Goal: Check status: Check status

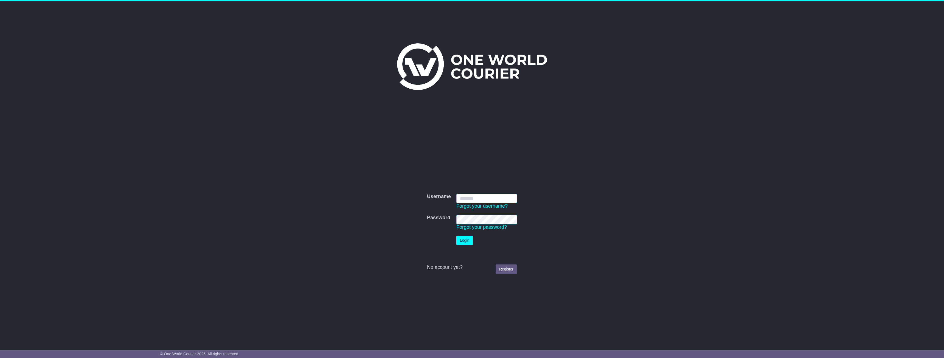
type input "**********"
drag, startPoint x: 516, startPoint y: 258, endPoint x: 512, endPoint y: 267, distance: 9.9
click at [516, 258] on div at bounding box center [472, 258] width 90 height 14
click at [509, 269] on link "Register" at bounding box center [506, 270] width 21 height 10
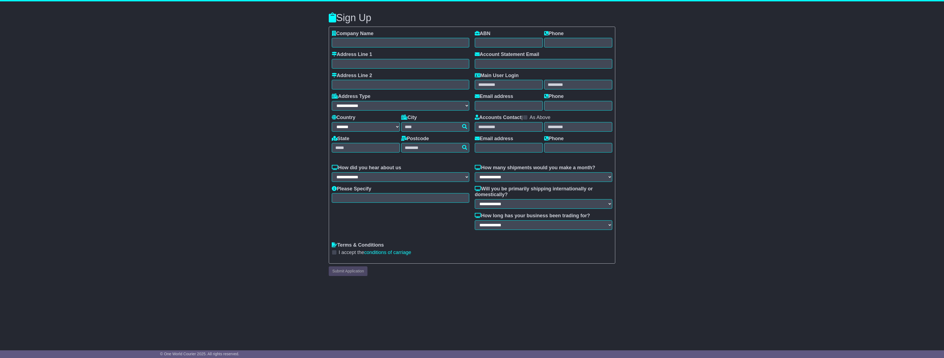
select select "**"
click at [8, 1] on body "Confirmation × Cancel Proceed Sign Up Company Name Address Line 1 Address Line …" at bounding box center [472, 179] width 944 height 358
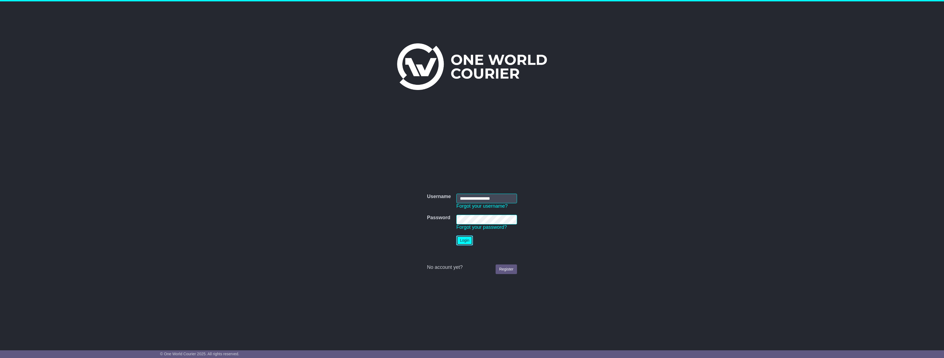
click at [473, 242] on button "Login" at bounding box center [465, 241] width 16 height 10
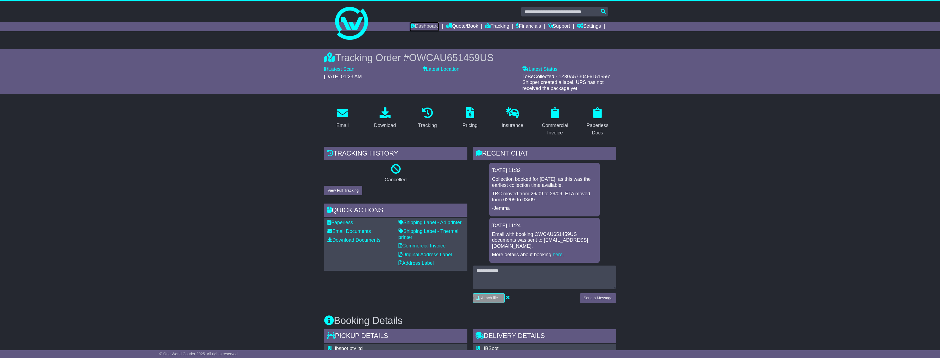
click at [423, 29] on link "Dashboard" at bounding box center [424, 26] width 29 height 9
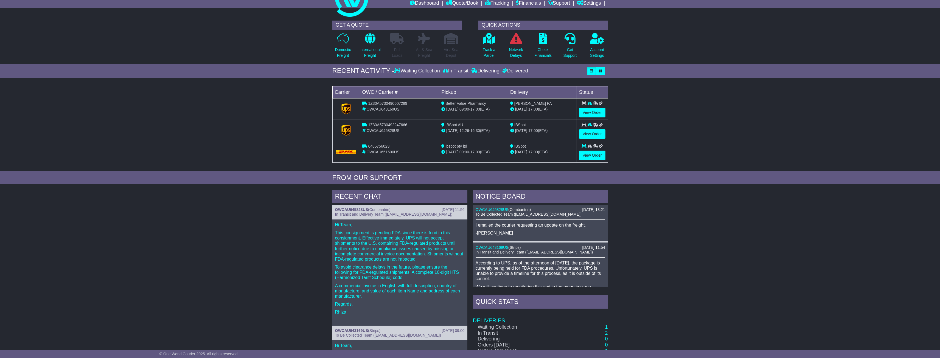
click at [381, 146] on span "6485756023" at bounding box center [378, 146] width 21 height 4
copy span "6485756023"
click at [366, 148] on icon at bounding box center [364, 146] width 5 height 4
click at [586, 155] on link "View Order" at bounding box center [592, 156] width 26 height 10
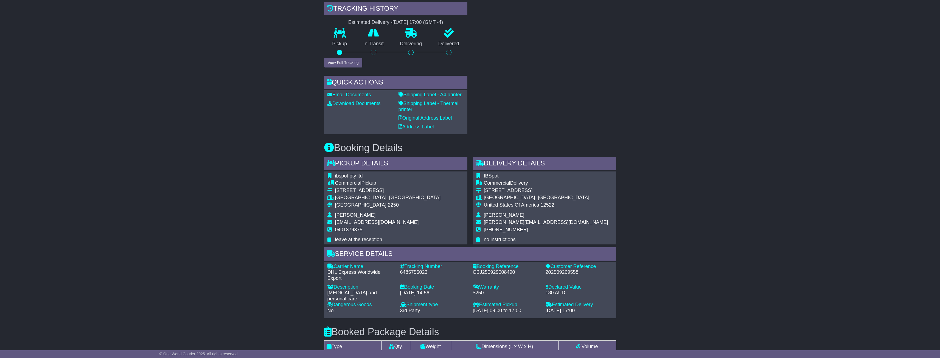
scroll to position [302, 0]
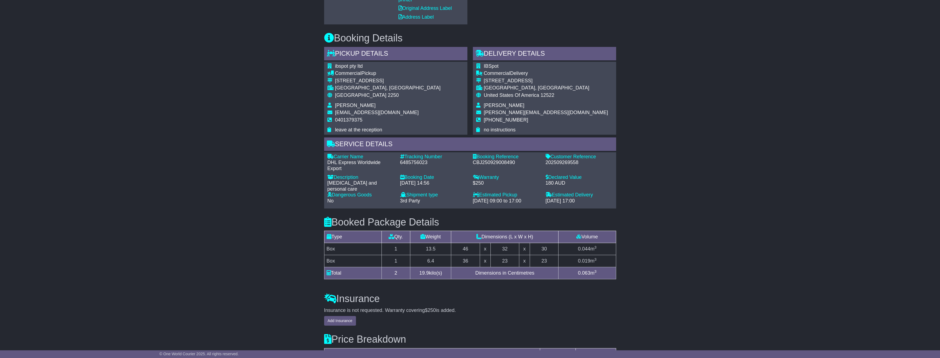
click at [413, 164] on div "6485756023" at bounding box center [433, 163] width 67 height 6
copy div "6485756023"
